Goal: Information Seeking & Learning: Learn about a topic

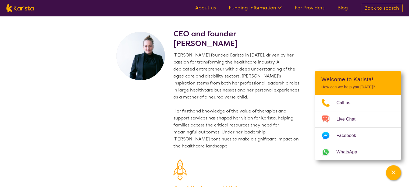
drag, startPoint x: 178, startPoint y: 39, endPoint x: 246, endPoint y: 45, distance: 68.2
click at [246, 45] on h2 "CEO and founder [PERSON_NAME]" at bounding box center [237, 38] width 128 height 19
click at [205, 6] on link "About us" at bounding box center [205, 8] width 21 height 6
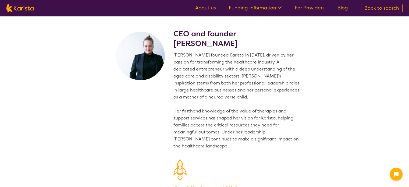
click at [251, 13] on nav "About us Funding Information NDIS - National Disability Insurance Scheme HCP - …" at bounding box center [204, 8] width 409 height 16
click at [250, 8] on link "Funding Information" at bounding box center [255, 8] width 53 height 6
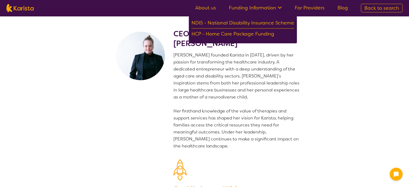
click at [250, 8] on link "Funding Information" at bounding box center [255, 8] width 53 height 6
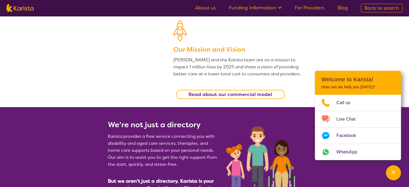
scroll to position [81, 0]
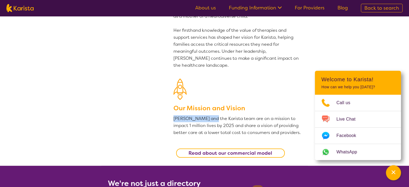
drag, startPoint x: 174, startPoint y: 119, endPoint x: 210, endPoint y: 120, distance: 36.3
click at [210, 120] on p "[PERSON_NAME] and the Karista team are on a mission to impact 1 million lives b…" at bounding box center [237, 125] width 128 height 21
